Goal: Task Accomplishment & Management: Manage account settings

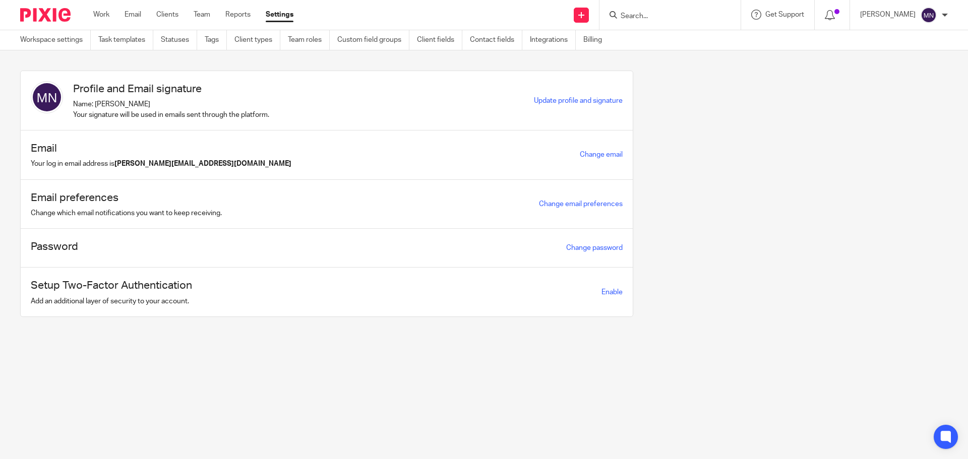
click at [670, 16] on input "Search" at bounding box center [665, 16] width 91 height 9
type input "llw"
click at [669, 43] on link at bounding box center [707, 47] width 178 height 31
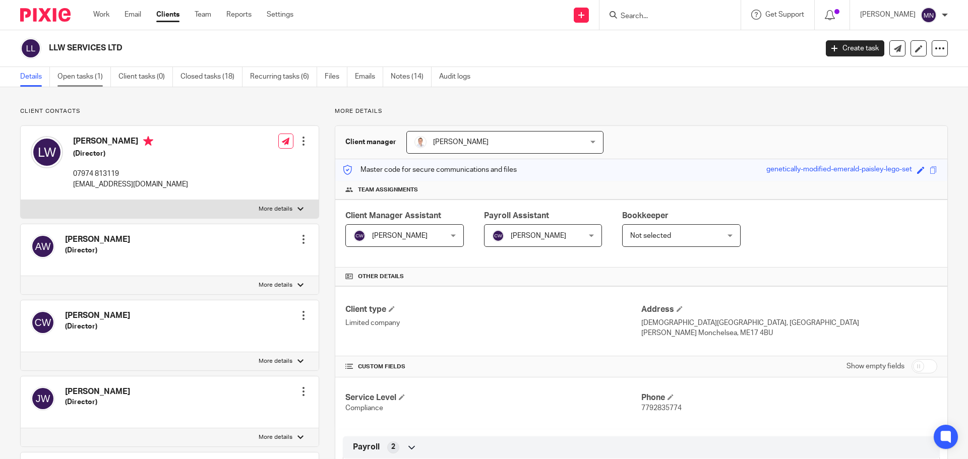
click at [77, 75] on link "Open tasks (1)" at bounding box center [83, 77] width 53 height 20
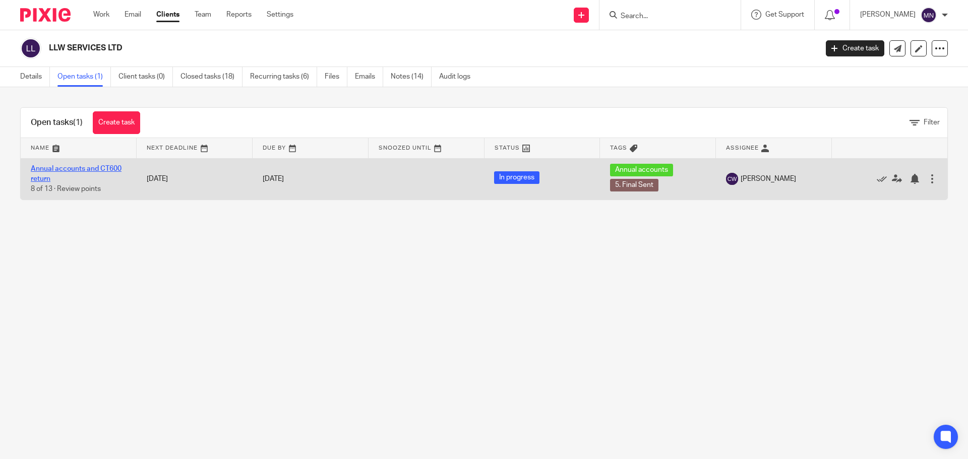
click at [108, 171] on link "Annual accounts and CT600 return" at bounding box center [76, 173] width 91 height 17
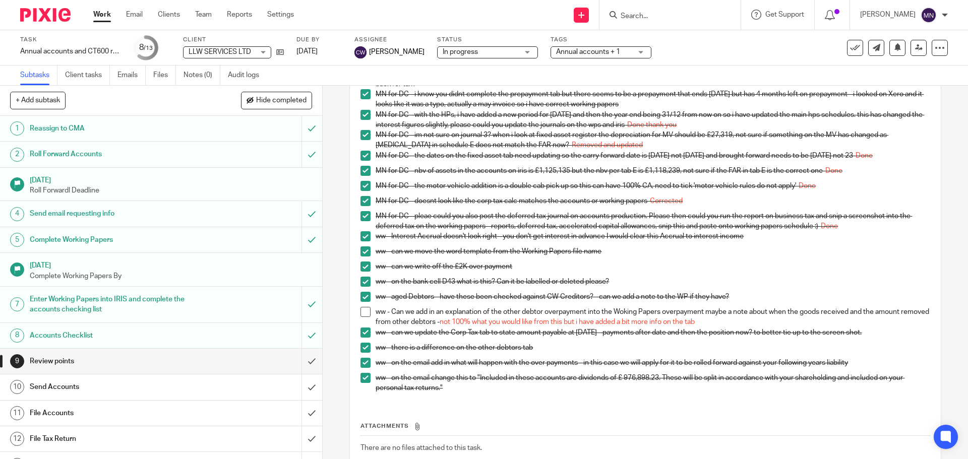
scroll to position [138, 0]
